Goal: Information Seeking & Learning: Learn about a topic

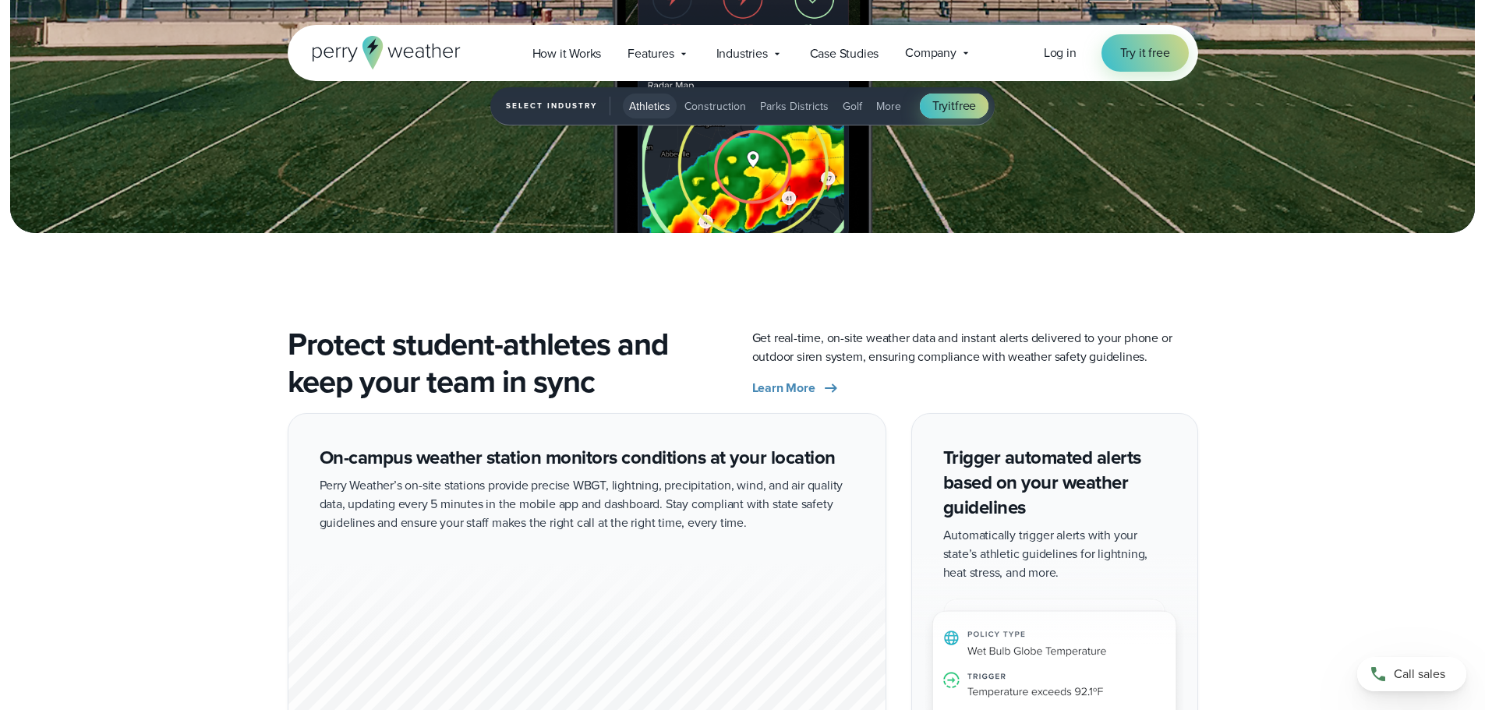
scroll to position [2182, 0]
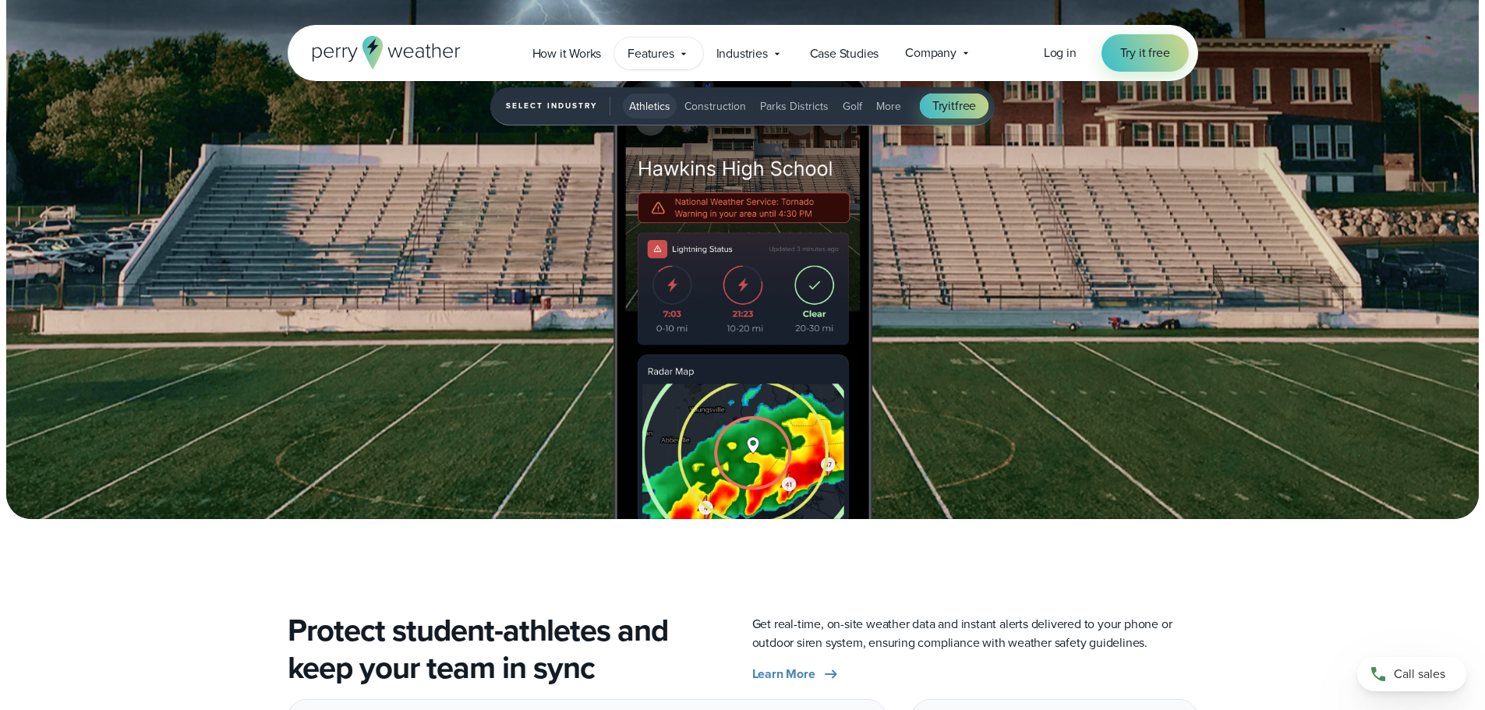
click at [668, 50] on span "Features" at bounding box center [650, 53] width 46 height 19
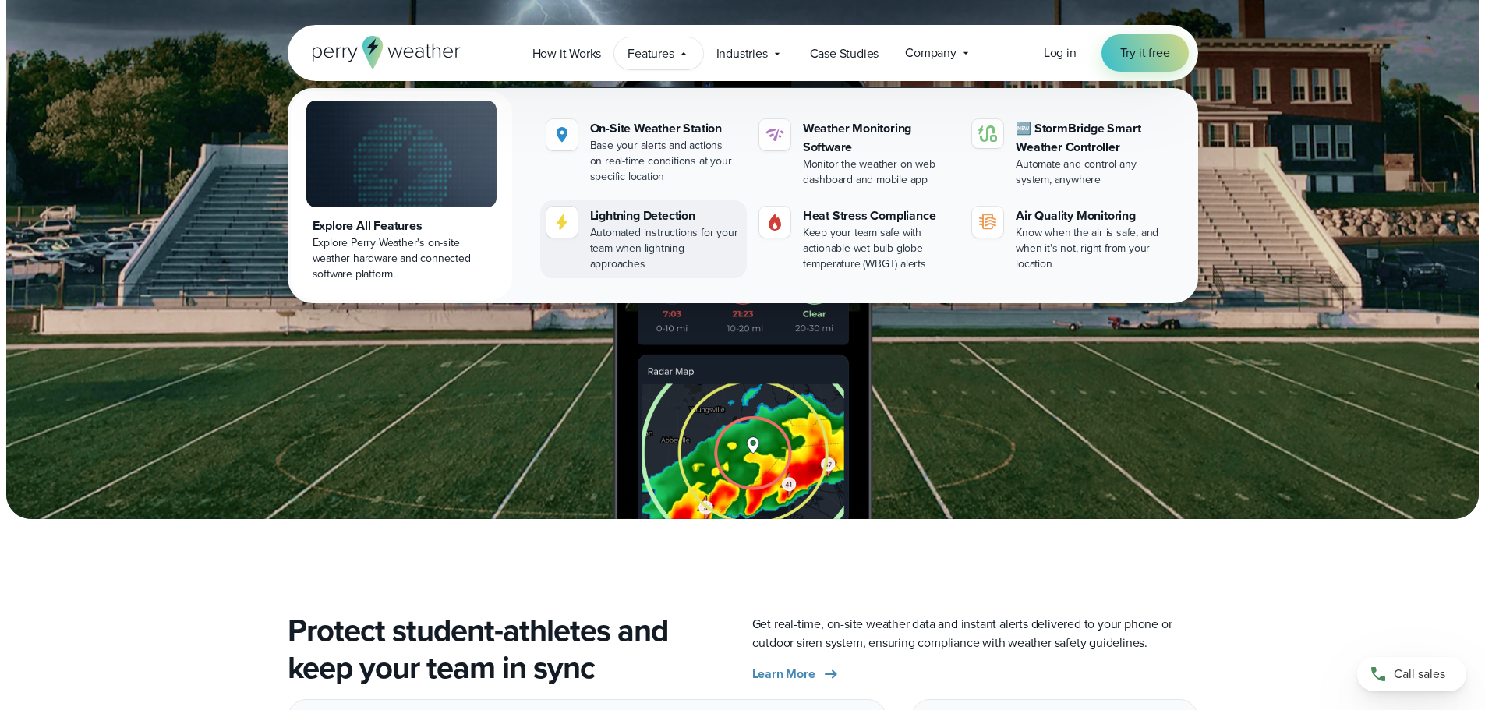
click at [642, 222] on div "Lightning Detection" at bounding box center [665, 216] width 150 height 19
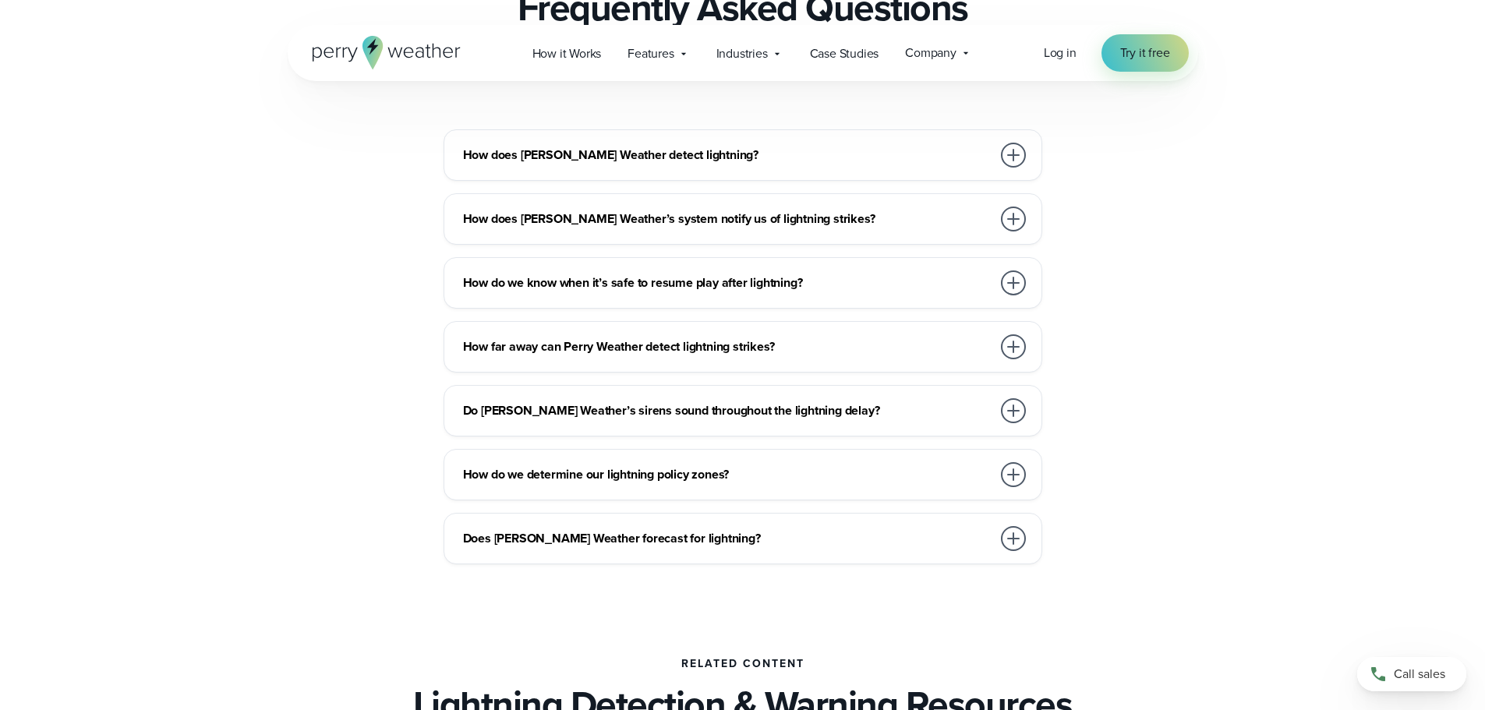
scroll to position [3429, 0]
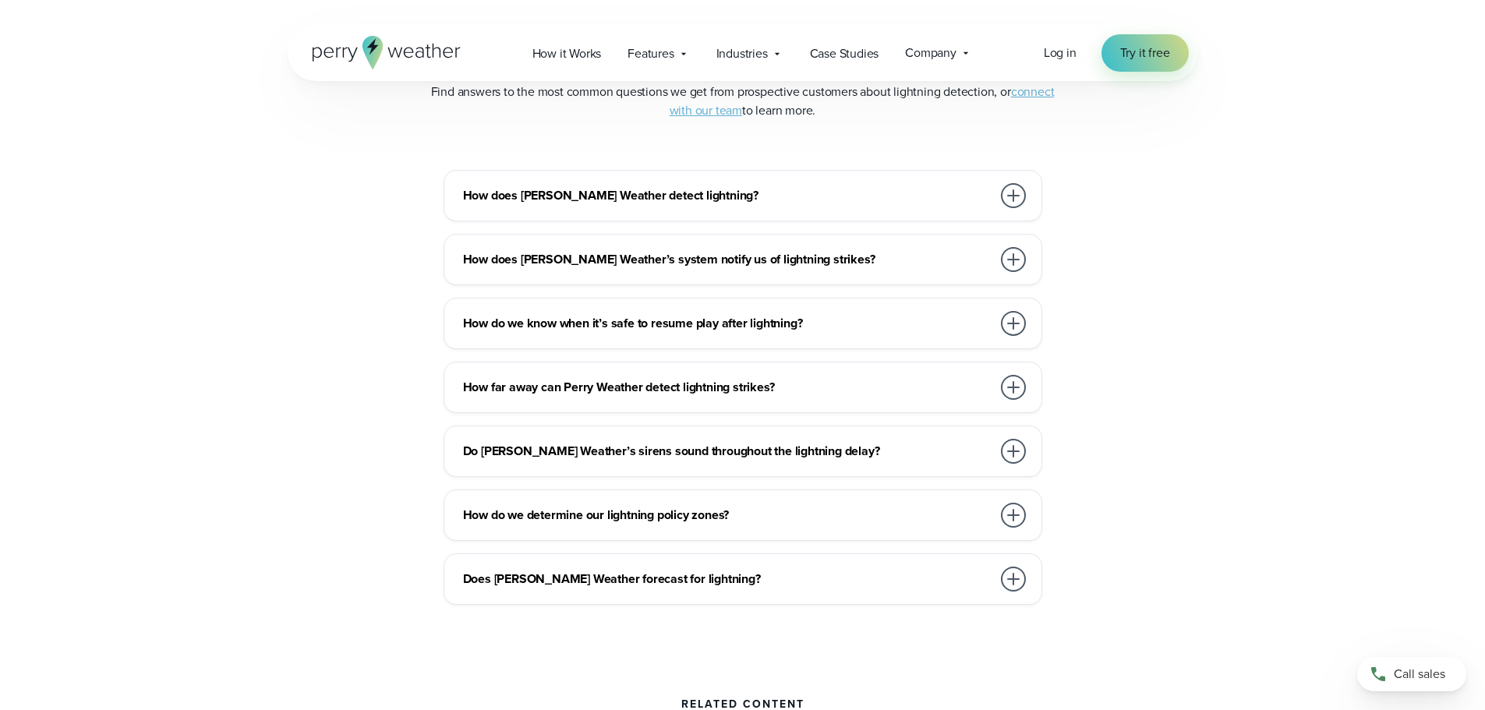
click at [1005, 193] on div at bounding box center [1013, 195] width 25 height 25
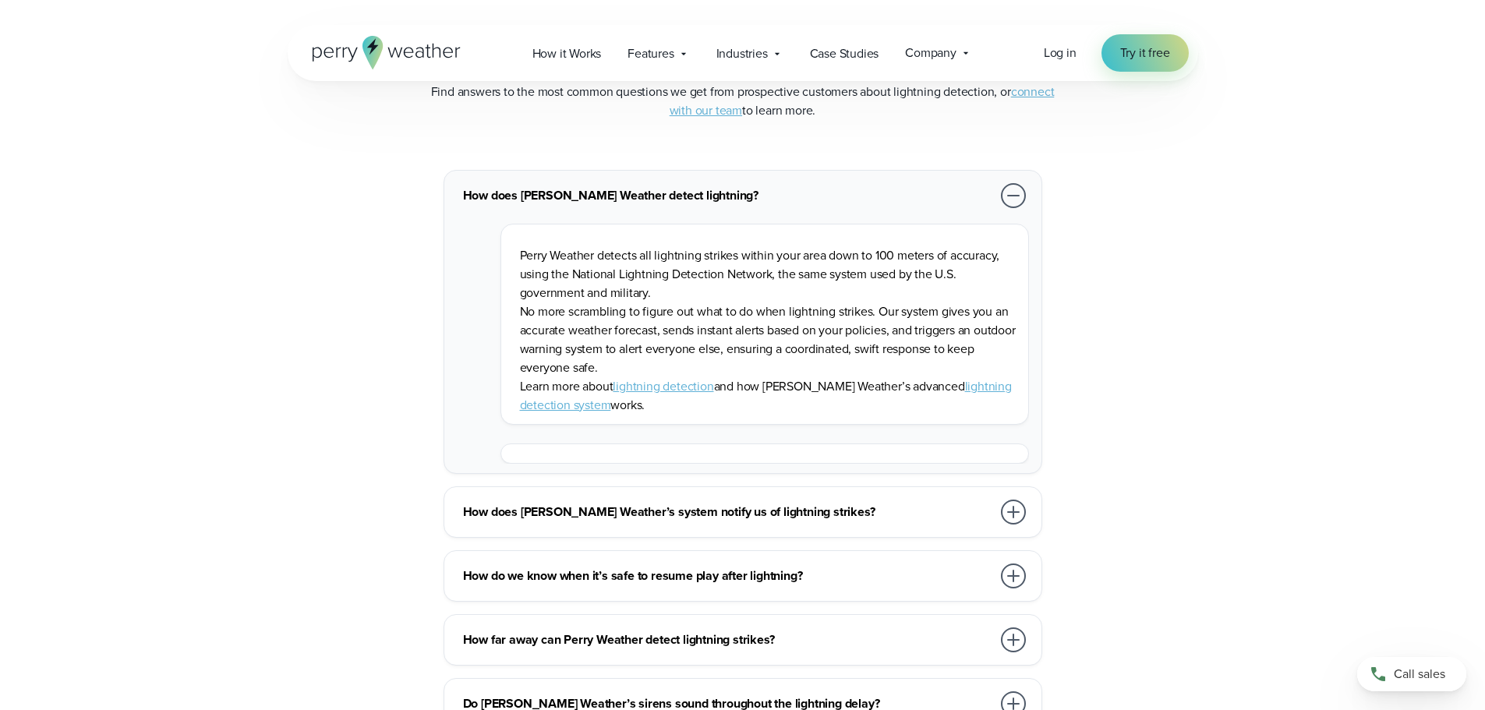
click at [652, 390] on link "lightning detection" at bounding box center [663, 386] width 101 height 18
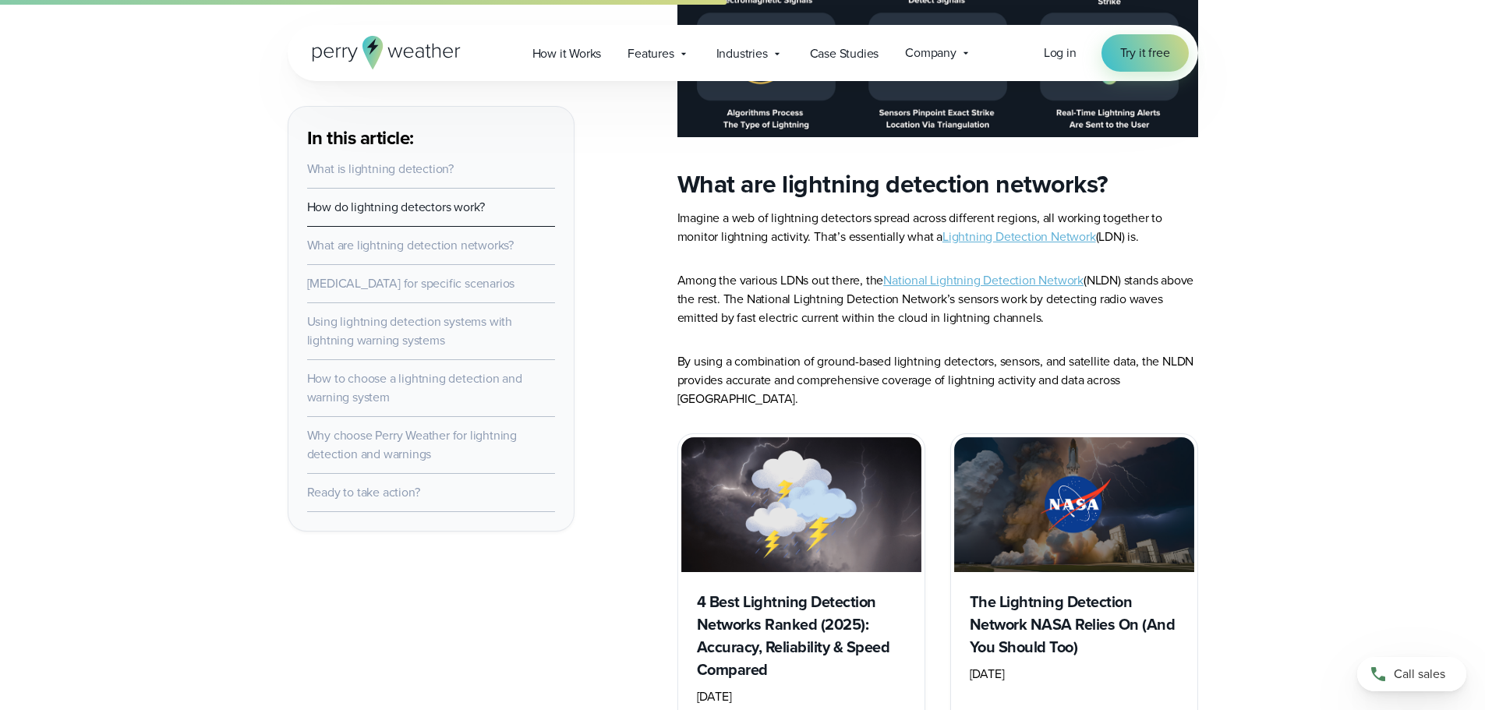
scroll to position [1715, 0]
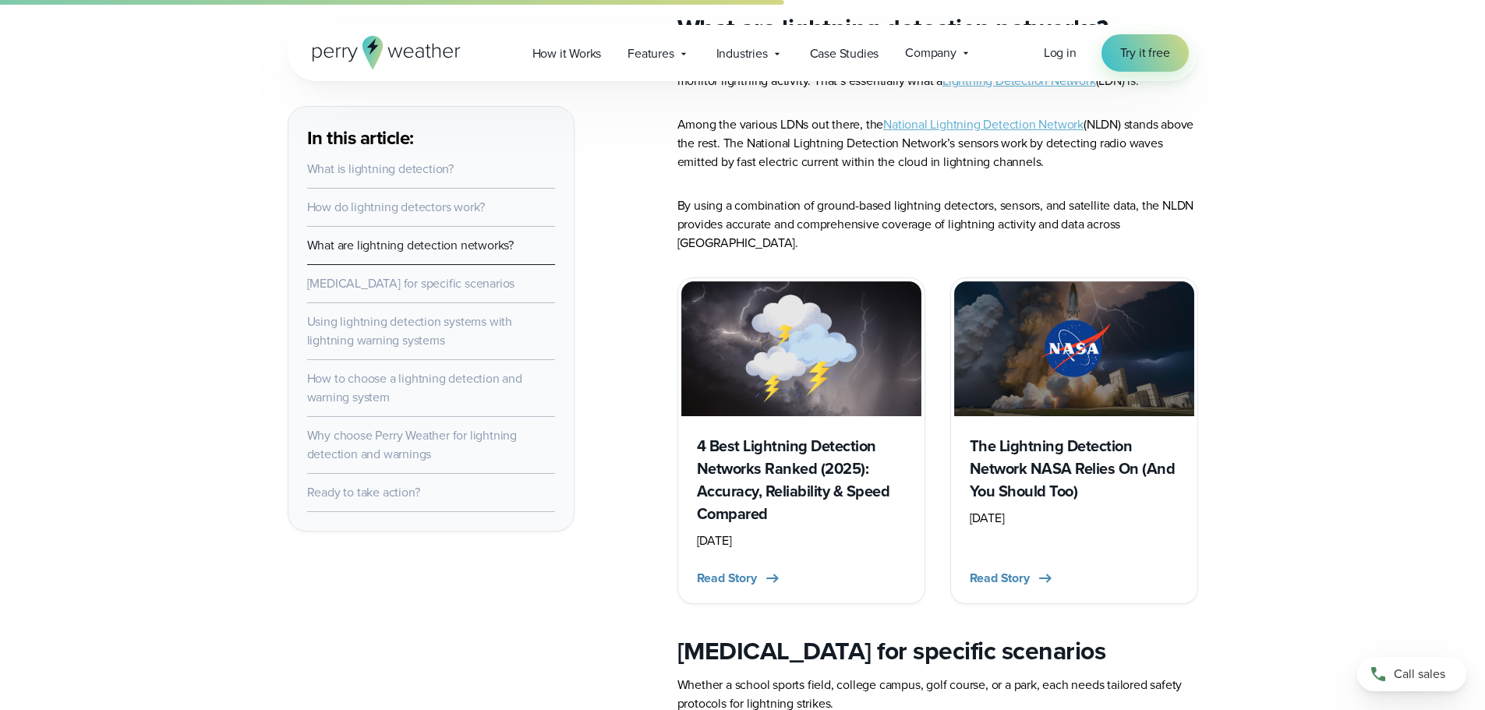
click at [770, 447] on h3 "4 Best Lightning Detection Networks Ranked (2025): Accuracy, Reliability & Spee…" at bounding box center [801, 480] width 209 height 90
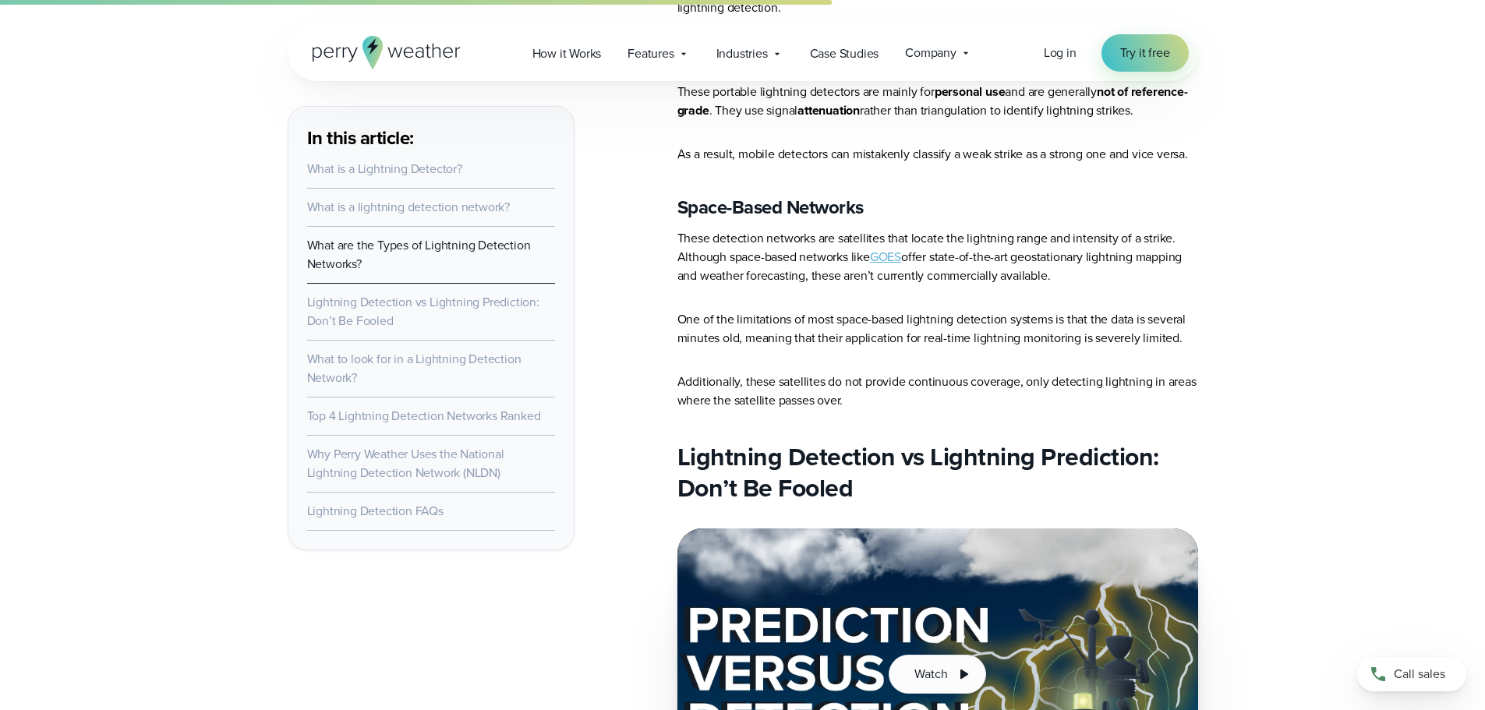
scroll to position [3585, 0]
